Goal: Task Accomplishment & Management: Use online tool/utility

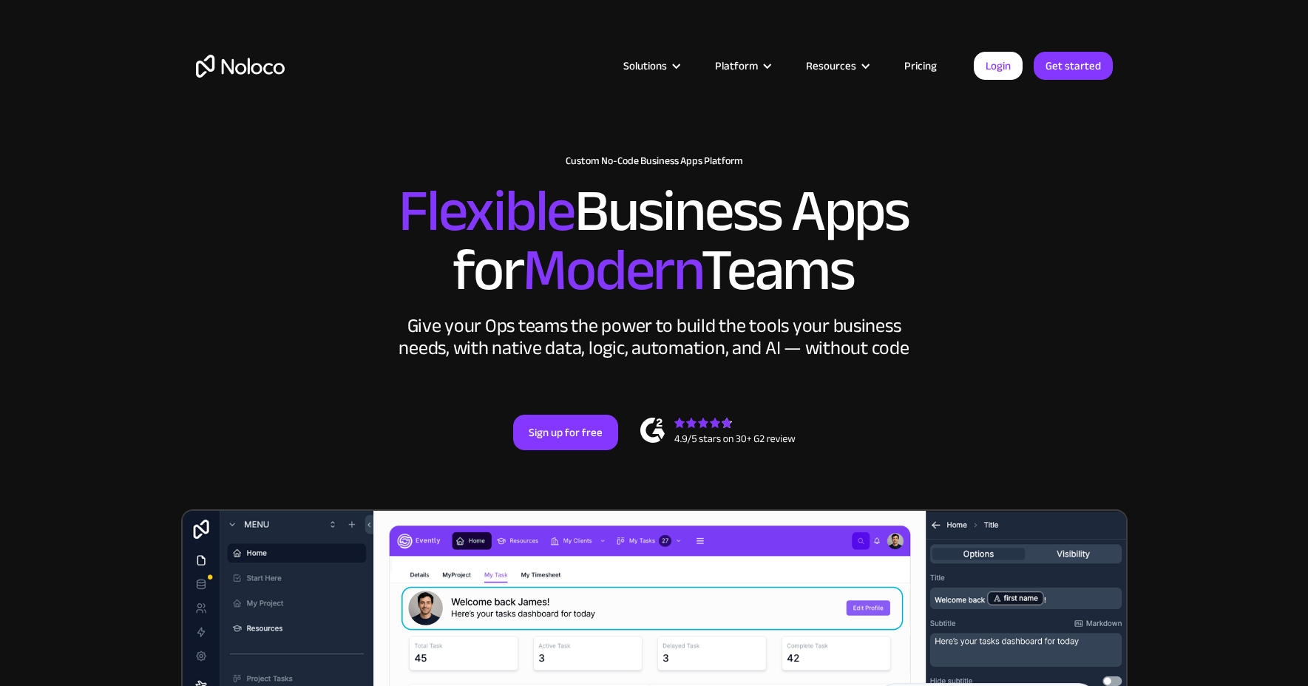
click at [1013, 51] on div "Solutions Use Cases Business Types Project Management Keep track of customers, …" at bounding box center [654, 66] width 946 height 58
click at [841, 370] on div "New: Connect Noloco to Stripe Custom No-Code Business Apps Platform Flexible Bu…" at bounding box center [654, 303] width 946 height 384
click at [1010, 77] on link "Login" at bounding box center [998, 66] width 49 height 28
click at [1277, 654] on icon "Open Intercom Messenger" at bounding box center [1274, 653] width 17 height 19
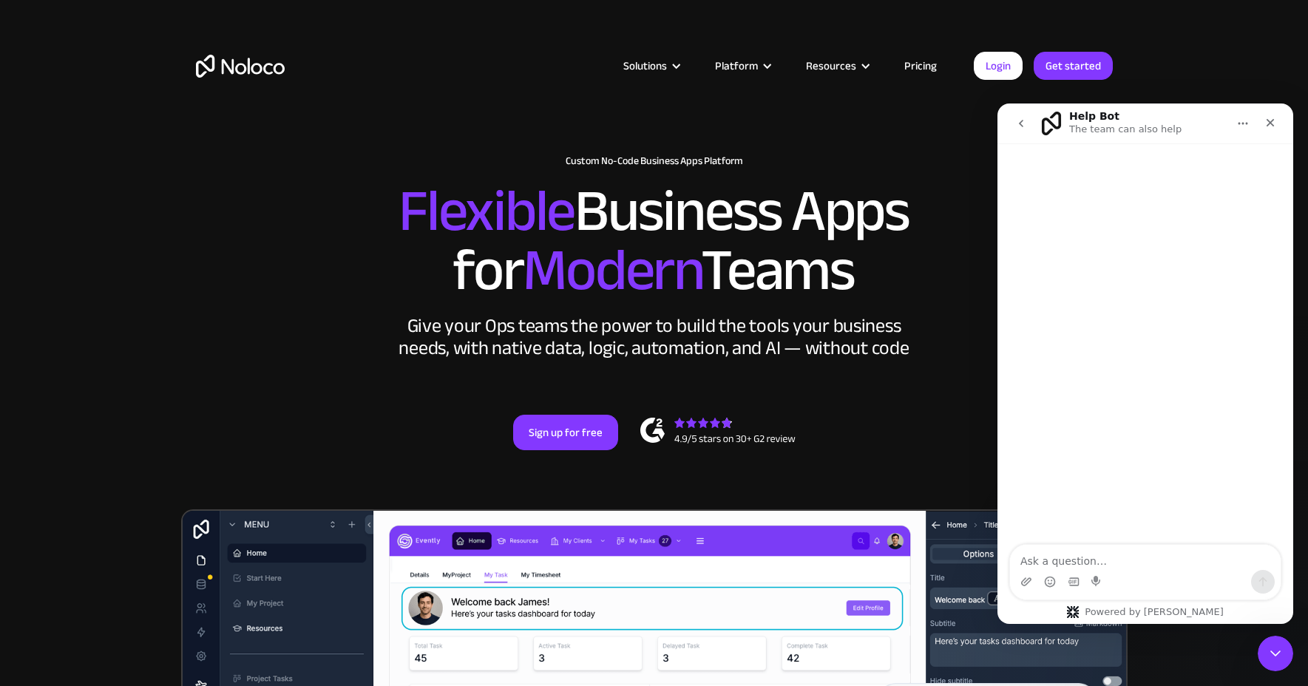
click at [1024, 122] on icon "go back" at bounding box center [1021, 124] width 12 height 12
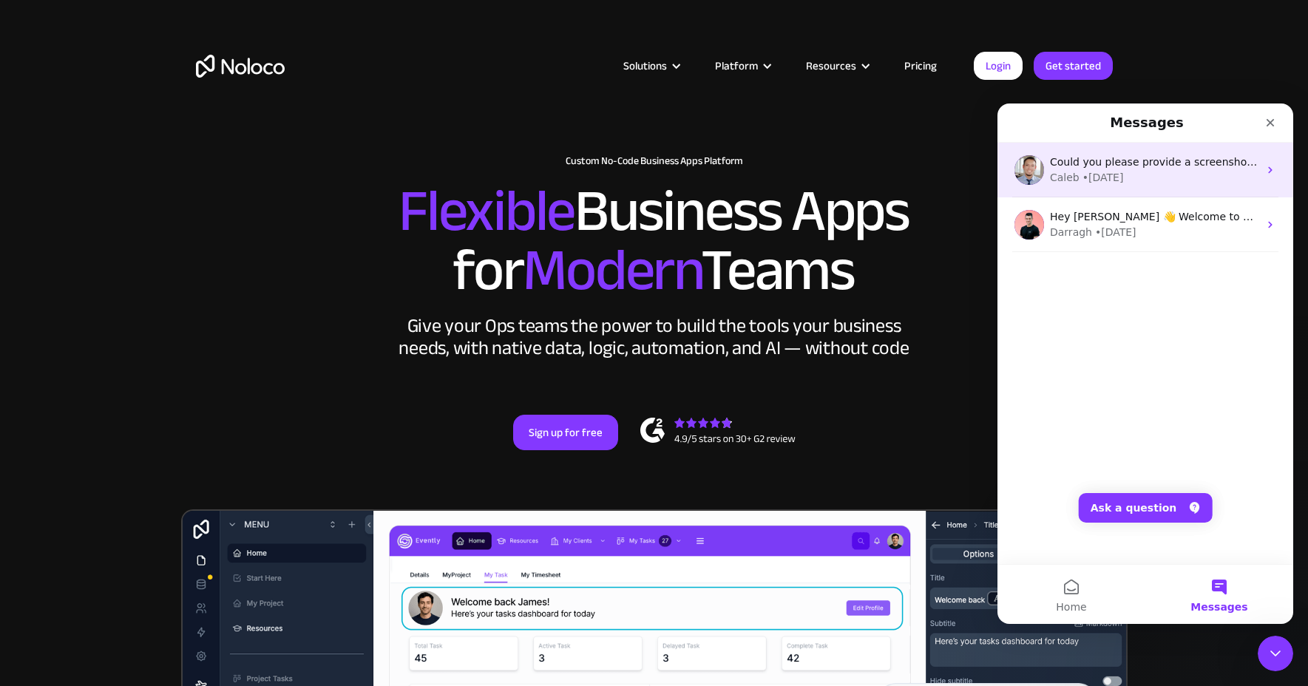
click at [1104, 172] on div "• [DATE]" at bounding box center [1102, 178] width 41 height 16
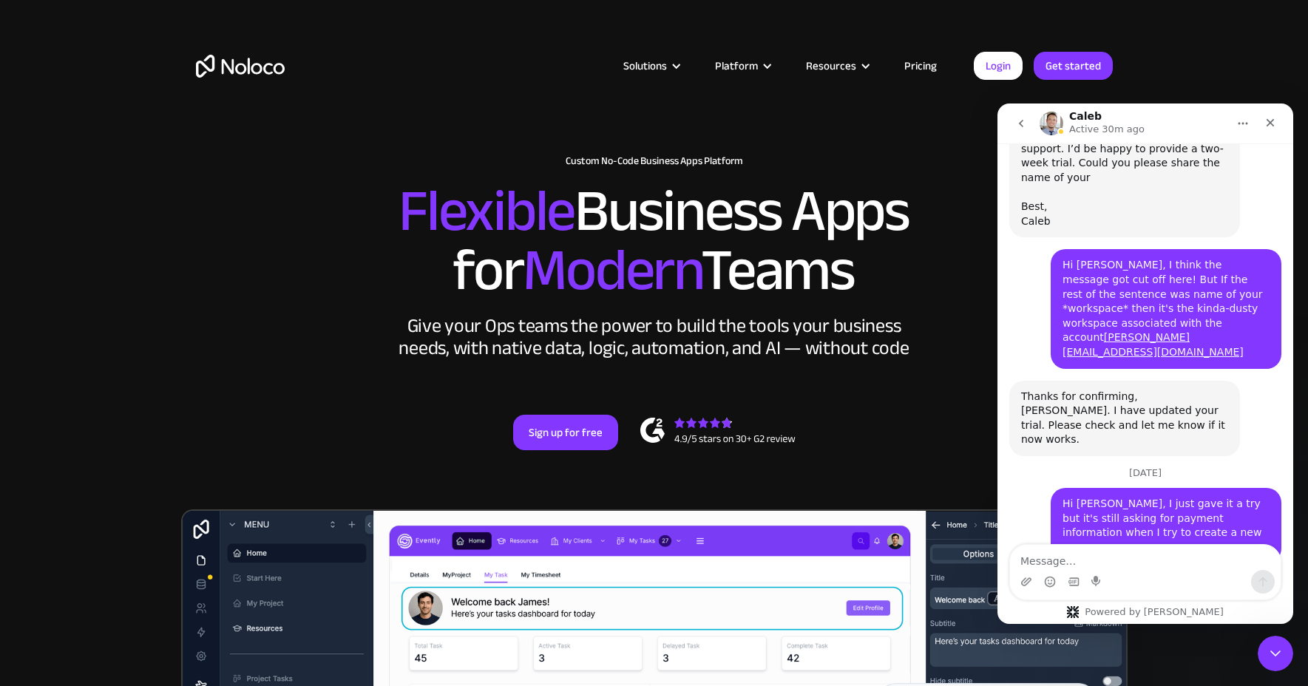
scroll to position [1524, 0]
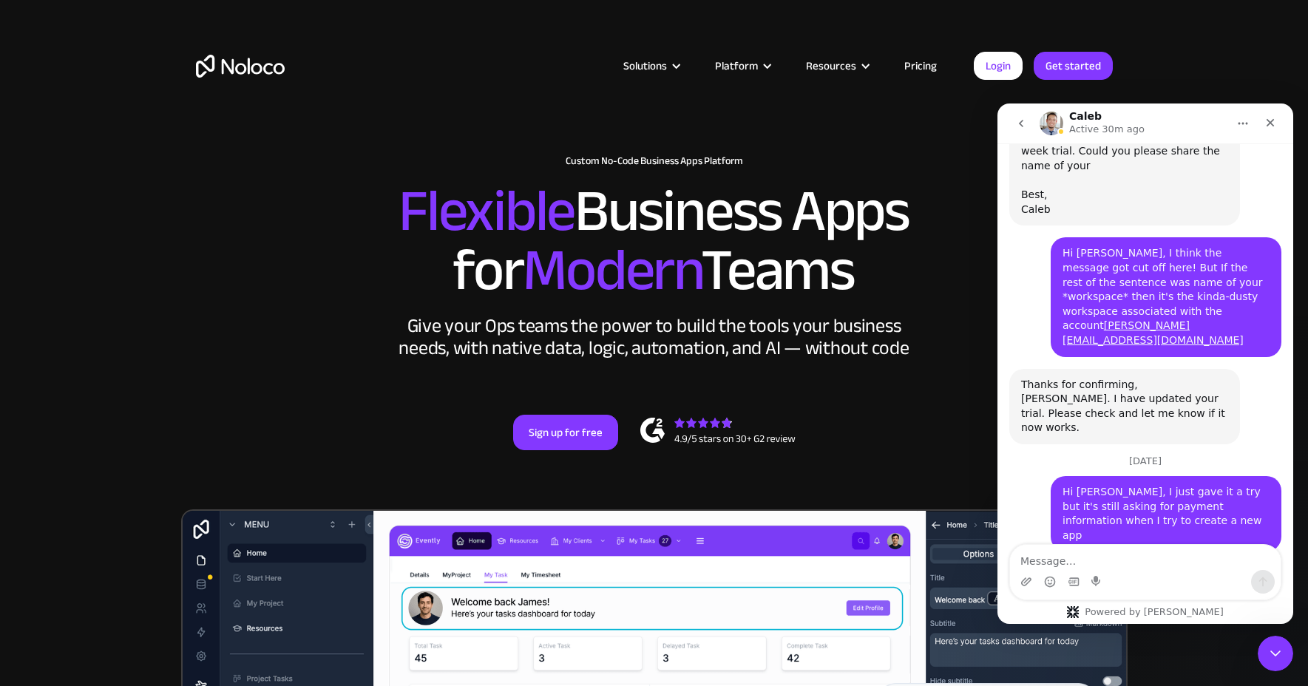
click at [1089, 548] on textarea "Message…" at bounding box center [1145, 557] width 271 height 25
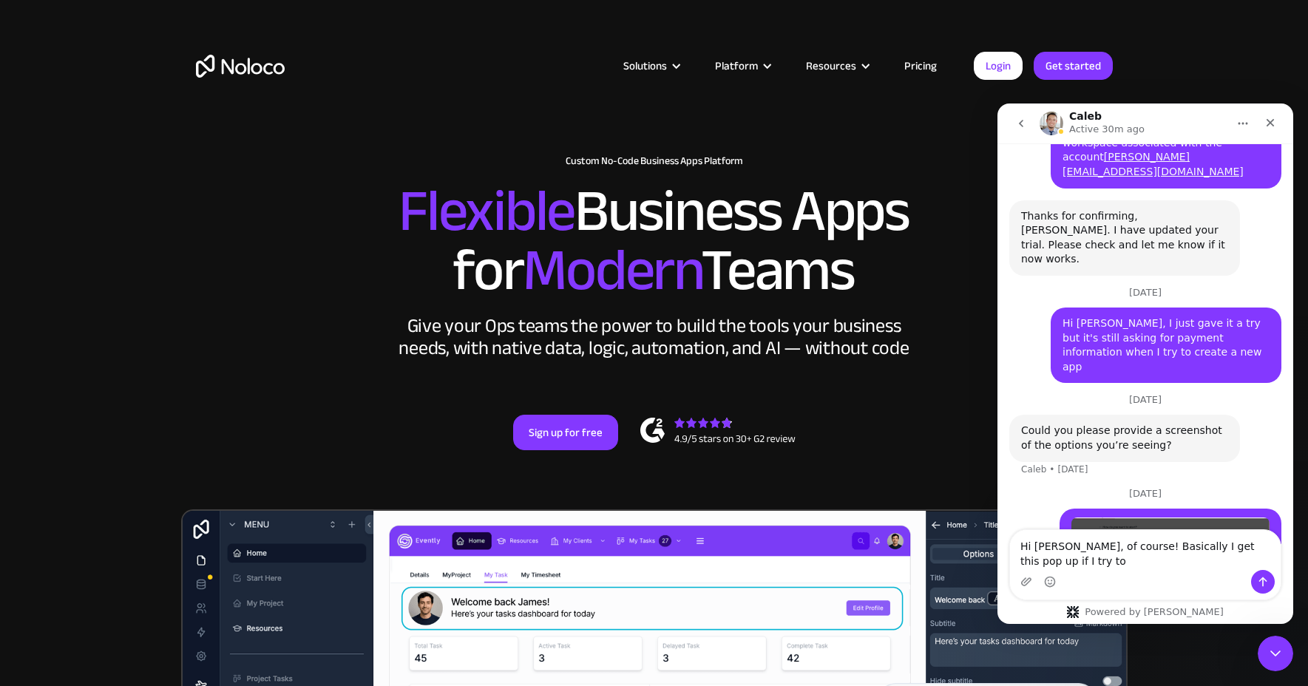
scroll to position [1692, 0]
type textarea "Hi [PERSON_NAME], of course! Basically I get this pop up if I try to use any pa…"
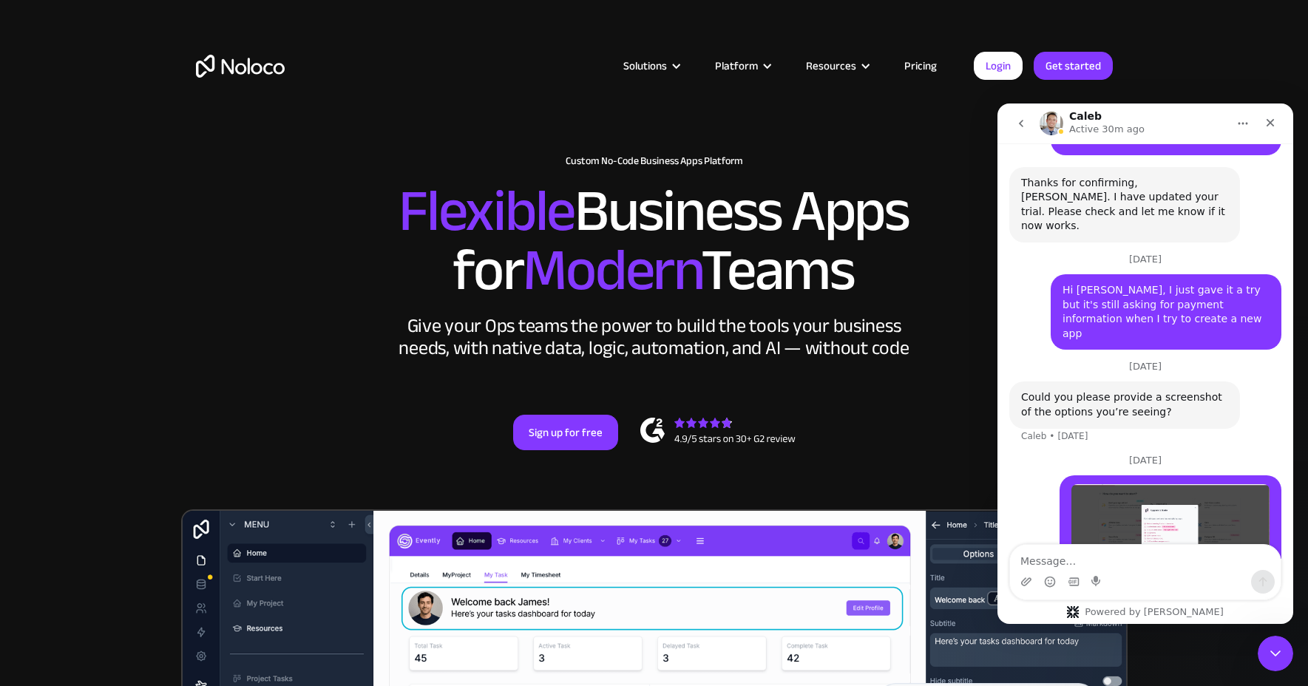
click at [1131, 484] on img "Jamie says…" at bounding box center [1170, 536] width 198 height 104
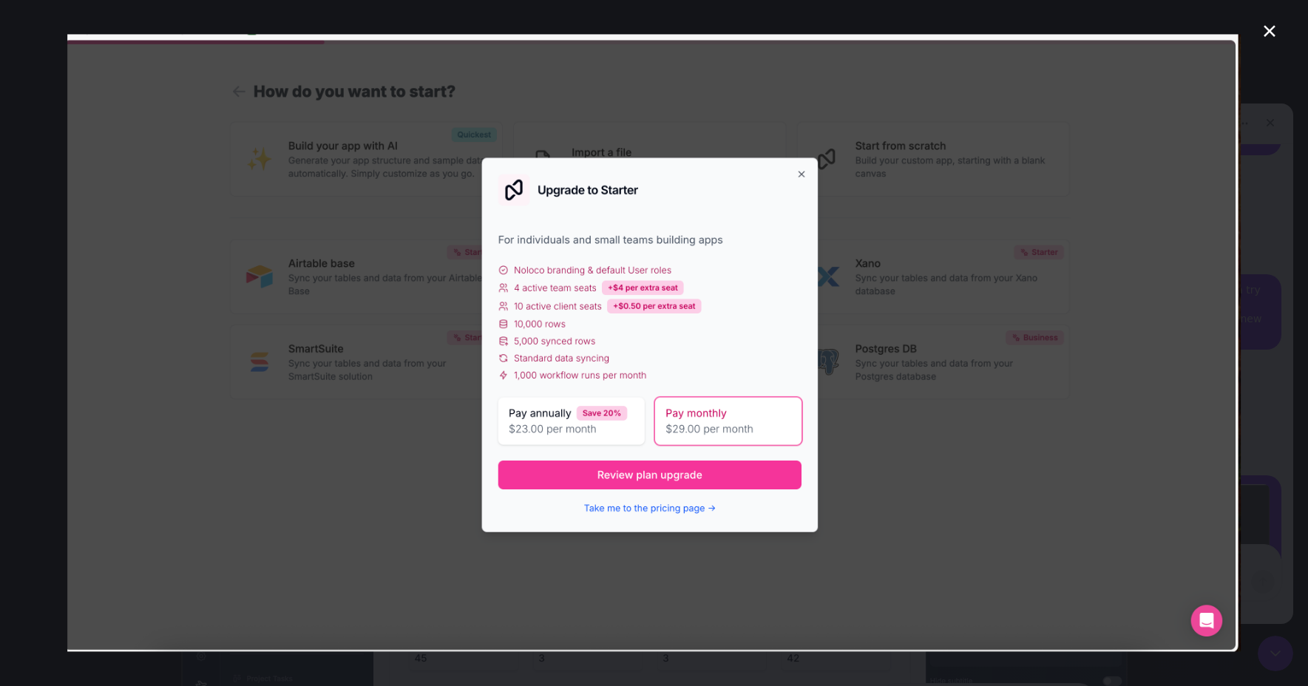
click at [1268, 28] on icon "Close" at bounding box center [1269, 31] width 18 height 18
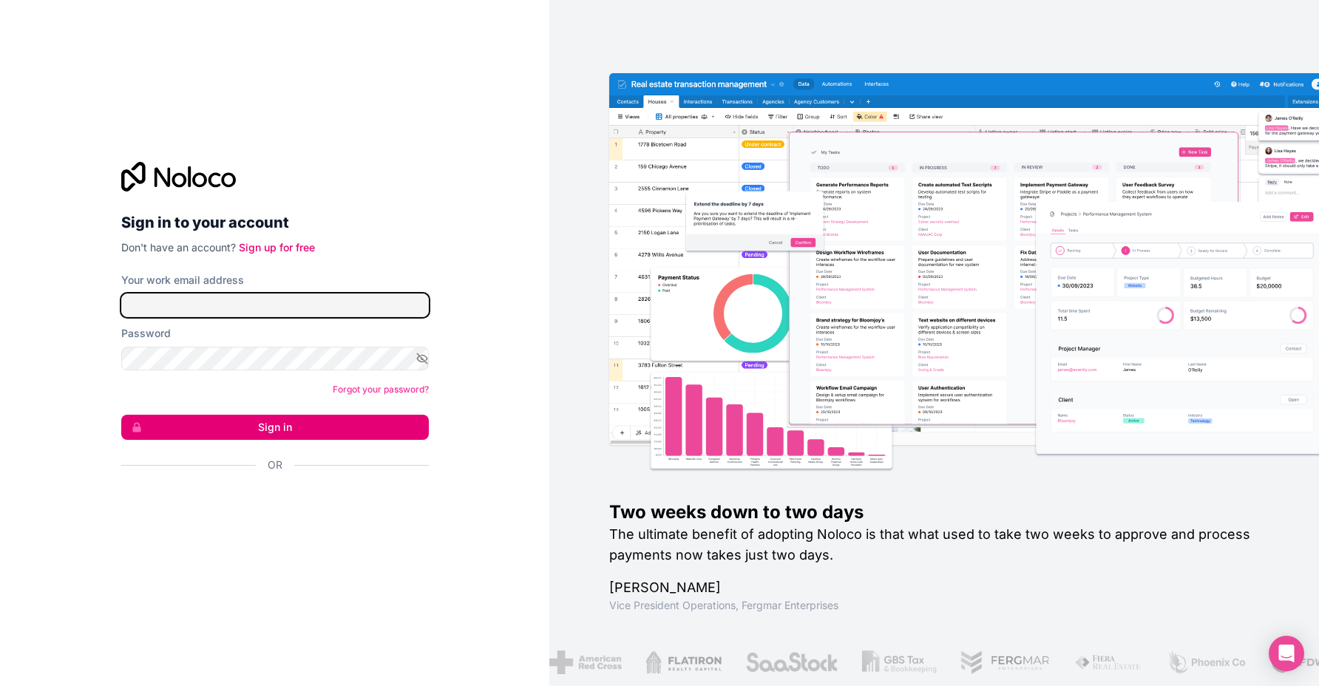
type input "[PERSON_NAME][EMAIL_ADDRESS][DOMAIN_NAME]"
click at [258, 428] on button "Sign in" at bounding box center [275, 427] width 308 height 25
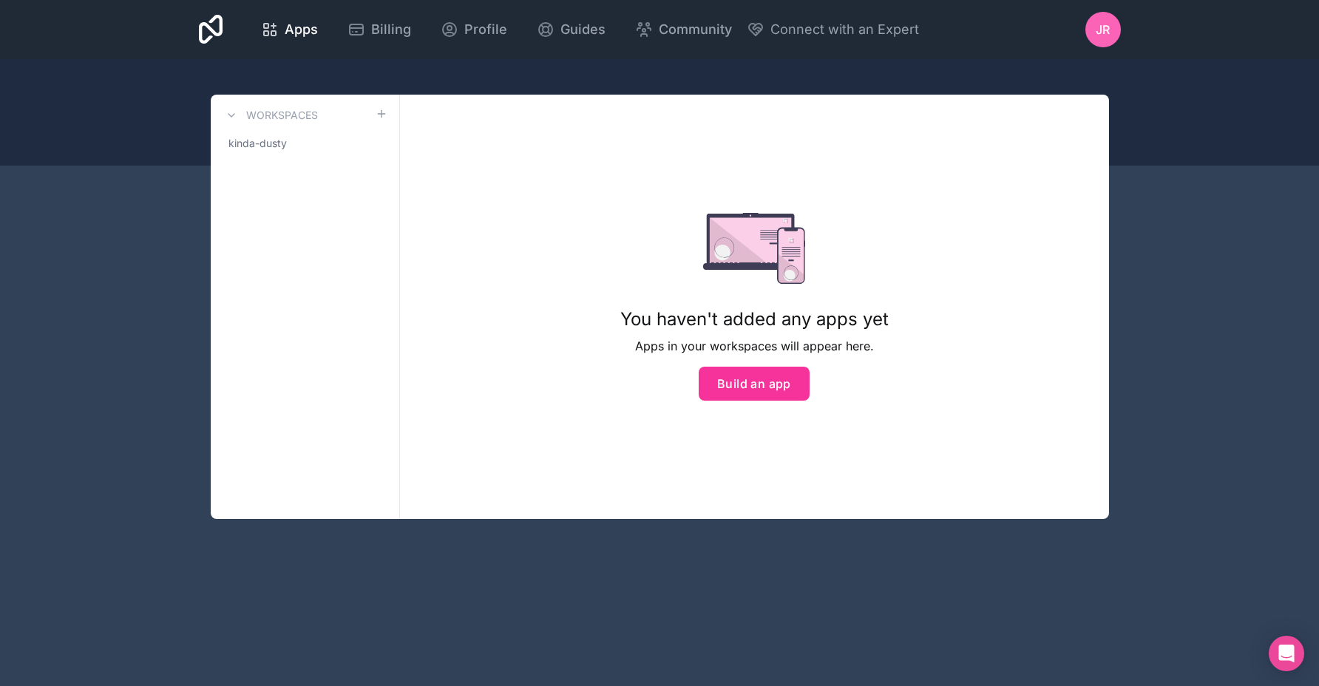
click at [739, 384] on button "Build an app" at bounding box center [754, 384] width 111 height 34
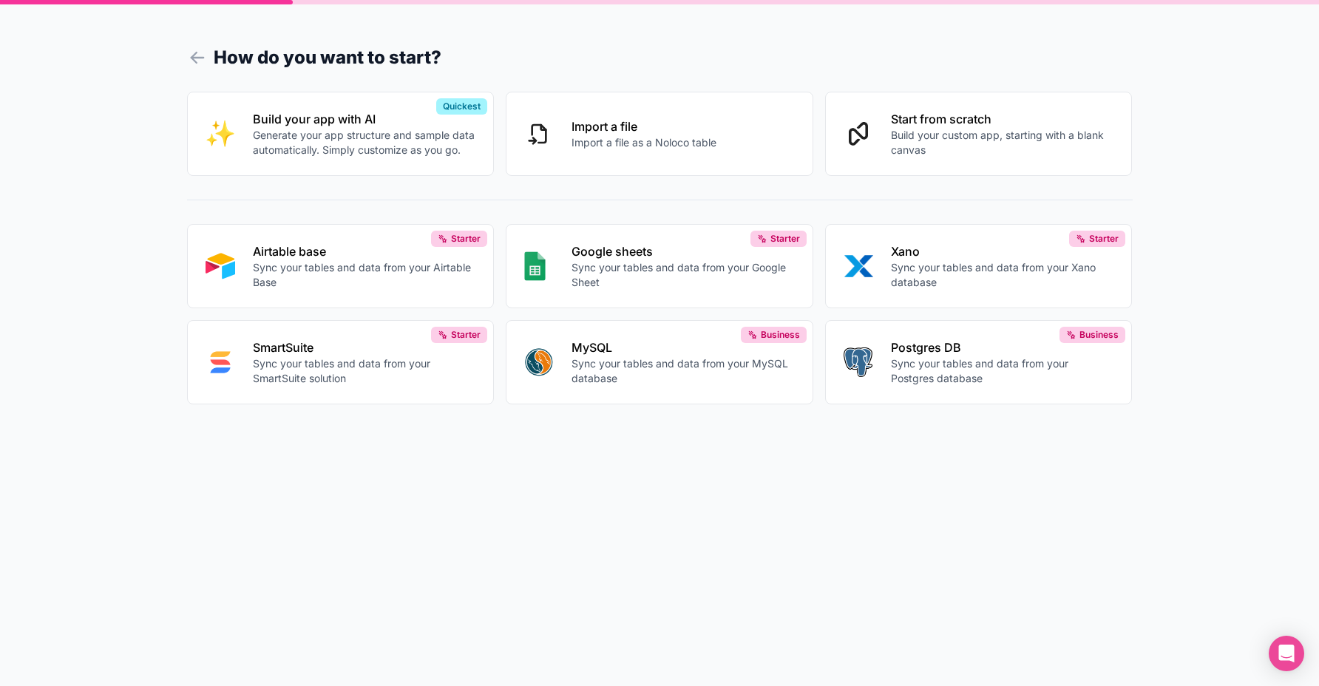
click at [372, 230] on button "Airtable base Sync your tables and data from your Airtable Base Starter" at bounding box center [341, 266] width 308 height 84
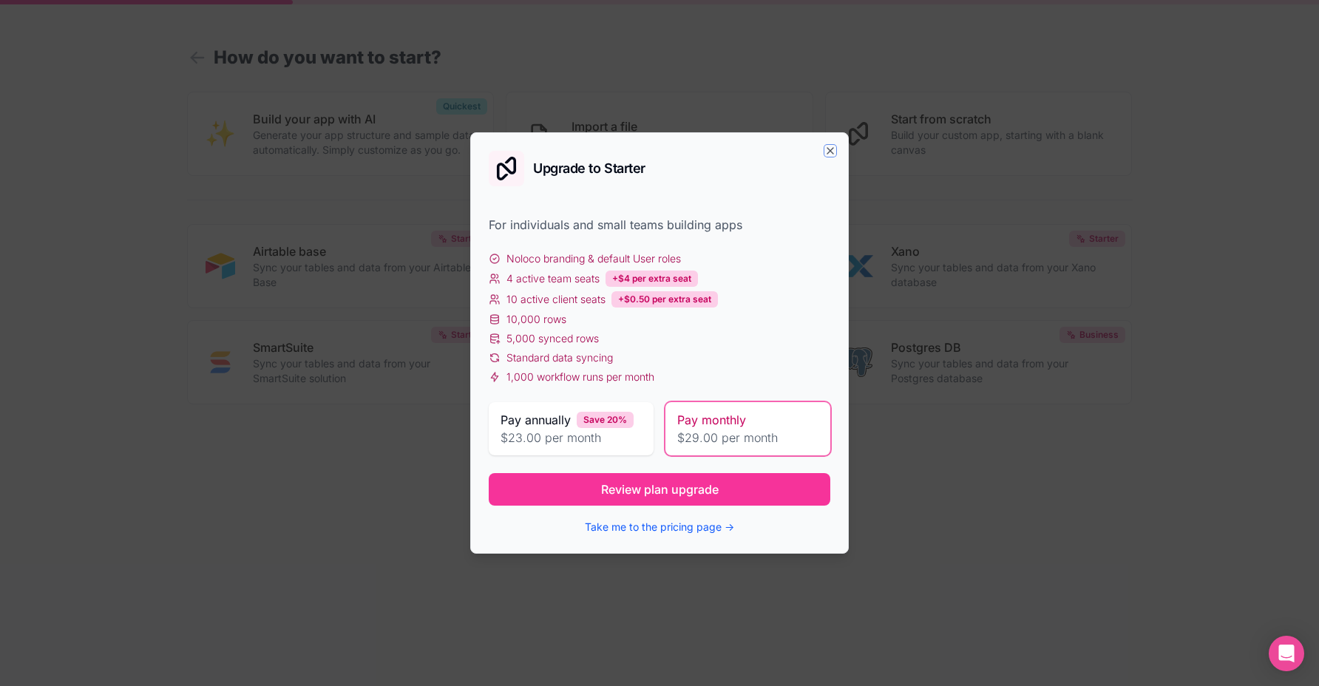
click at [826, 148] on icon "button" at bounding box center [830, 151] width 12 height 12
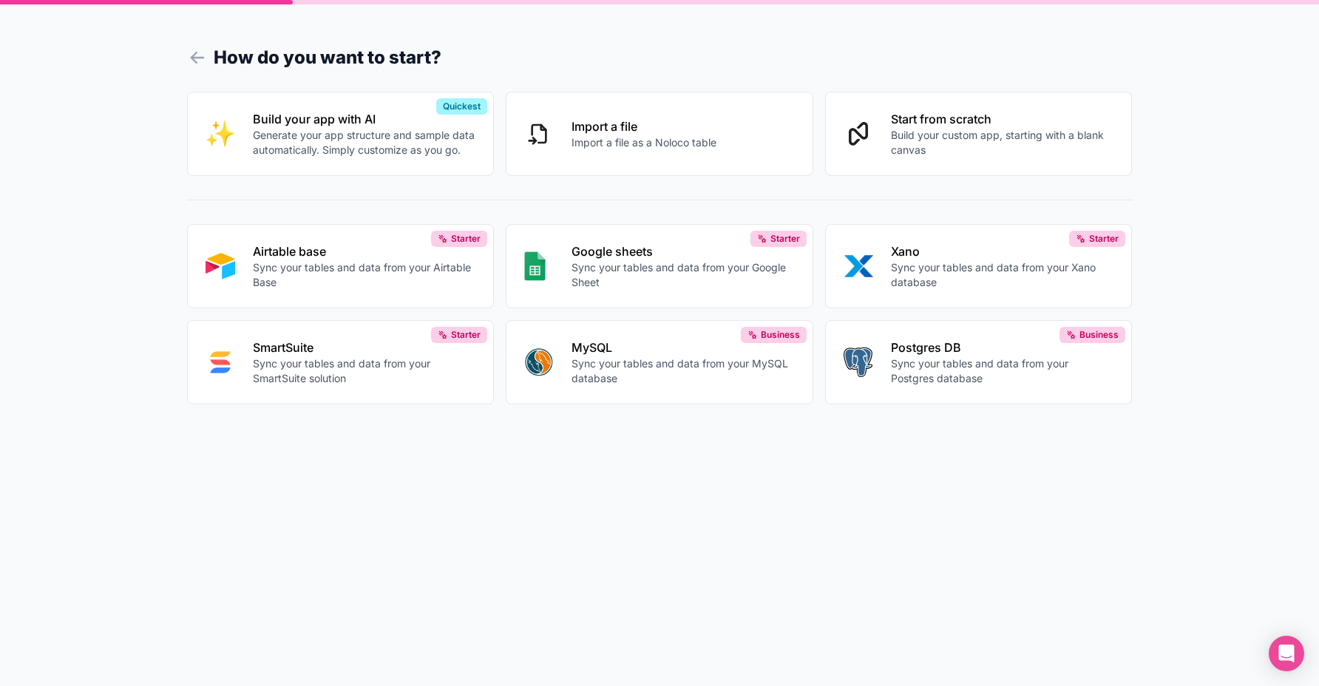
click at [934, 155] on button "Start from scratch Build your custom app, starting with a blank canvas" at bounding box center [979, 134] width 308 height 84
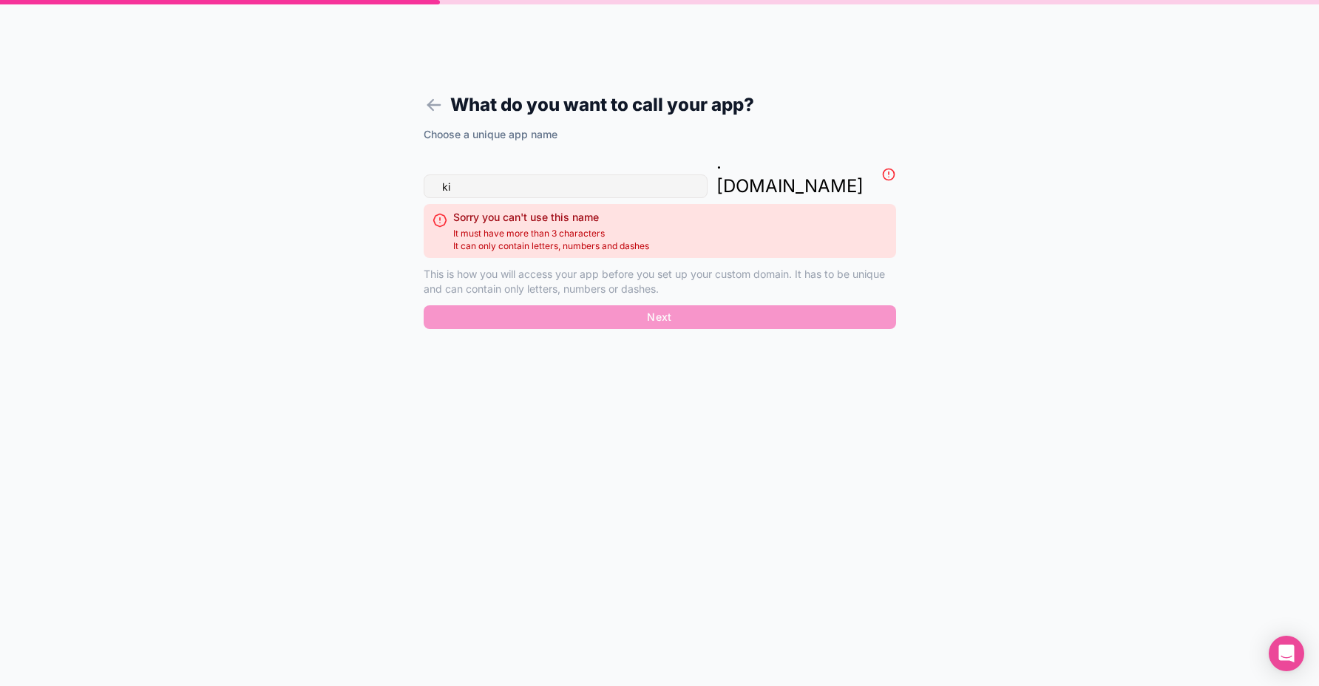
type input "k"
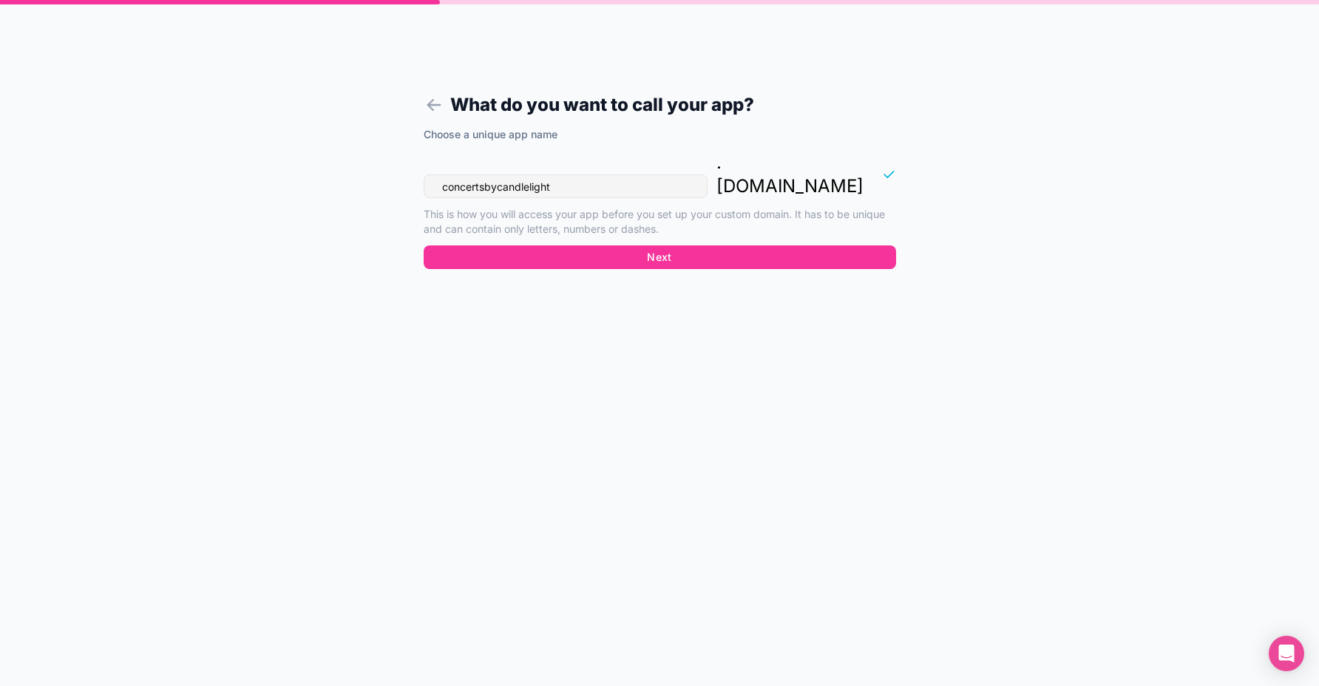
type input "concertsbycandlelight"
click at [708, 245] on button "Next" at bounding box center [660, 257] width 472 height 24
